Goal: Task Accomplishment & Management: Manage account settings

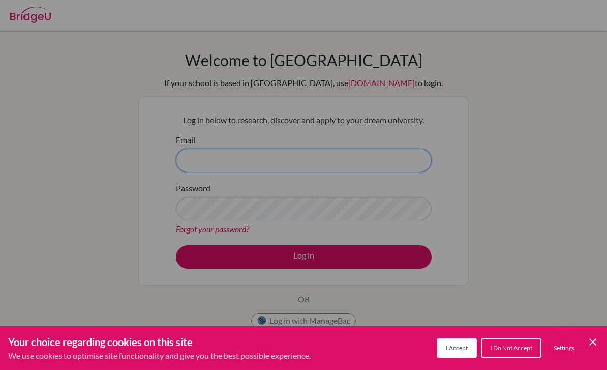
type input "[EMAIL_ADDRESS][DOMAIN_NAME]"
click at [400, 260] on div "Cookie Preferences" at bounding box center [303, 185] width 607 height 370
click at [448, 351] on span "I Accept" at bounding box center [457, 348] width 22 height 8
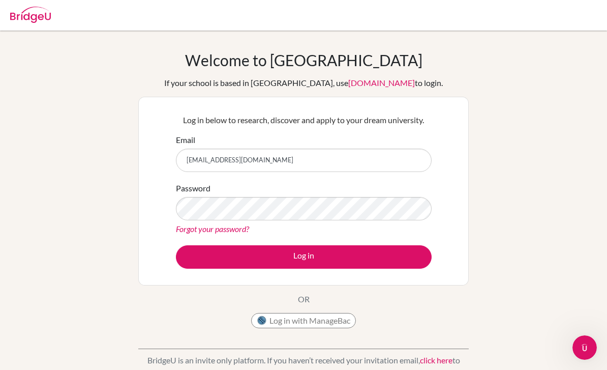
click at [385, 259] on button "Log in" at bounding box center [304, 256] width 256 height 23
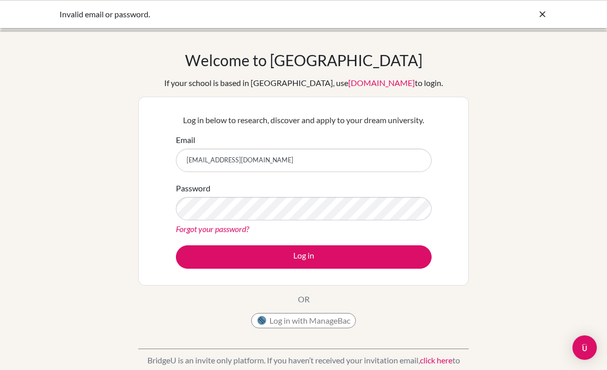
click at [304, 256] on button "Log in" at bounding box center [304, 256] width 256 height 23
click at [510, 169] on div "Welcome to BridgeU If your school is based in China, use app.bridge-u.com.cn to…" at bounding box center [303, 217] width 607 height 333
click at [324, 260] on button "Log in" at bounding box center [304, 256] width 256 height 23
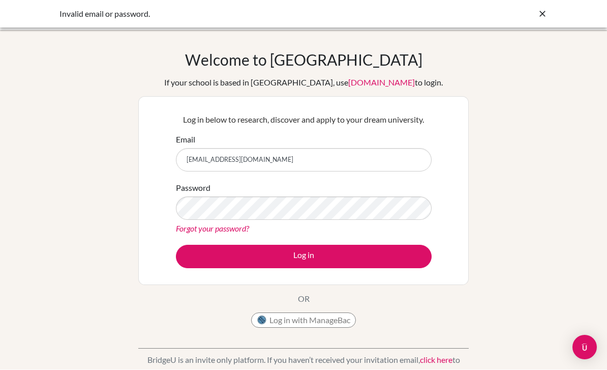
click at [602, 145] on div "Welcome to BridgeU If your school is based in China, use app.bridge-u.com.cn to…" at bounding box center [303, 217] width 607 height 333
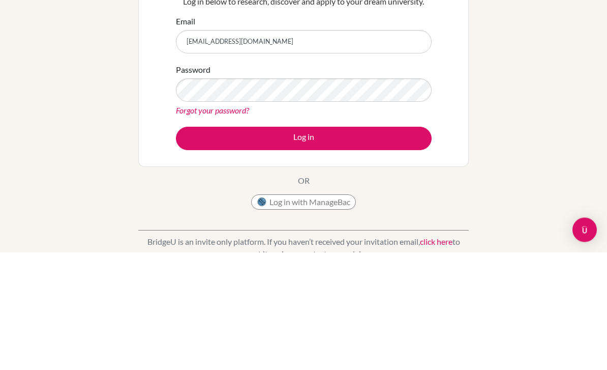
scroll to position [119, 0]
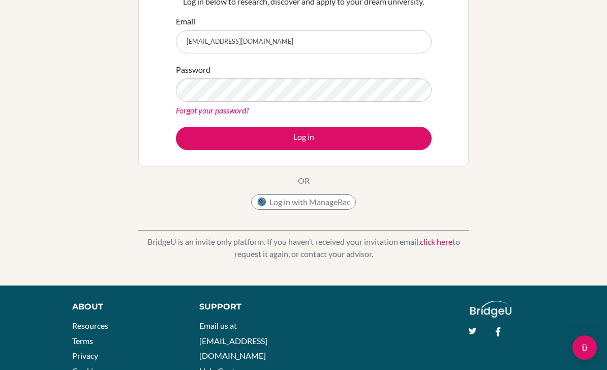
click at [387, 142] on button "Log in" at bounding box center [304, 138] width 256 height 23
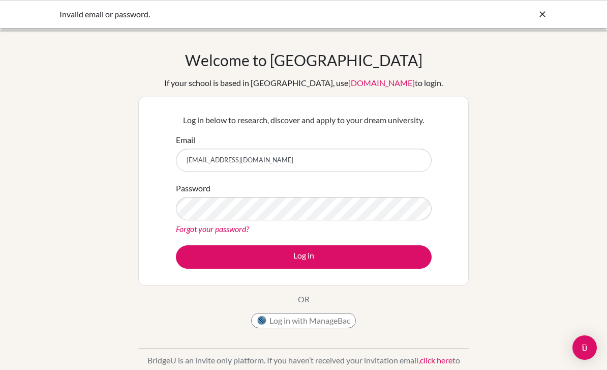
click at [587, 187] on div "Welcome to [GEOGRAPHIC_DATA] If your school is based in [GEOGRAPHIC_DATA], use …" at bounding box center [303, 217] width 607 height 333
